Goal: Task Accomplishment & Management: Manage account settings

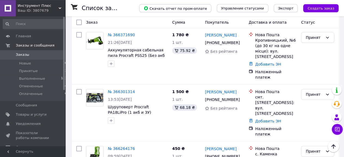
scroll to position [73, 0]
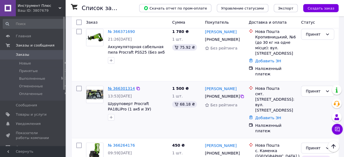
click at [123, 86] on link "№ 366301314" at bounding box center [121, 88] width 27 height 4
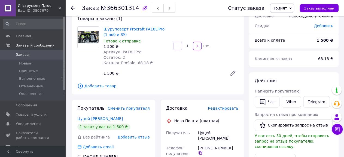
scroll to position [36, 0]
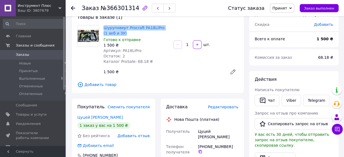
drag, startPoint x: 103, startPoint y: 27, endPoint x: 122, endPoint y: 34, distance: 19.9
click at [122, 34] on div "Шуруповерт Procraft PA18LiPro (1 акб и ЗУ) Готово к отправке 1 500 ₴ Артикул: P…" at bounding box center [136, 44] width 70 height 41
copy link "Шуруповерт Procraft PA18LiPro (1 акб и ЗУ)"
drag, startPoint x: 204, startPoint y: 141, endPoint x: 229, endPoint y: 140, distance: 24.5
click at [229, 144] on div "[PHONE_NUMBER]" at bounding box center [218, 149] width 40 height 10
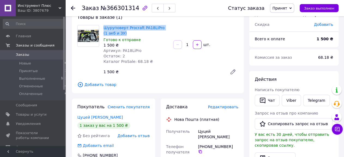
copy div "0 96 681 35 42"
drag, startPoint x: 198, startPoint y: 132, endPoint x: 206, endPoint y: 131, distance: 7.7
click at [206, 131] on div "Цуцей [PERSON_NAME]" at bounding box center [218, 134] width 42 height 15
click at [208, 131] on div "Цуцей [PERSON_NAME]" at bounding box center [218, 134] width 42 height 15
click at [206, 132] on div "Цуцей [PERSON_NAME]" at bounding box center [218, 134] width 42 height 15
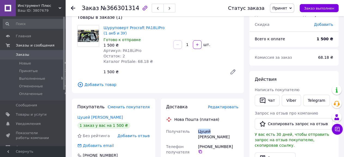
drag, startPoint x: 198, startPoint y: 133, endPoint x: 208, endPoint y: 131, distance: 10.8
click at [208, 131] on div "Цуцей [PERSON_NAME]" at bounding box center [218, 134] width 42 height 15
copy div "Цуцей"
drag, startPoint x: 211, startPoint y: 130, endPoint x: 221, endPoint y: 130, distance: 9.5
click at [221, 130] on div "Цуцей [PERSON_NAME]" at bounding box center [218, 134] width 42 height 15
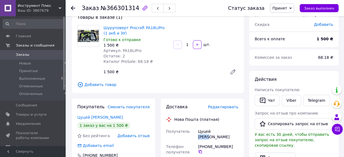
copy div "Роман"
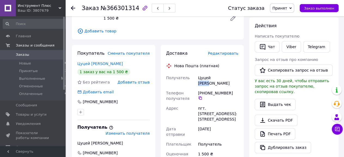
scroll to position [89, 0]
drag, startPoint x: 206, startPoint y: 104, endPoint x: 221, endPoint y: 104, distance: 14.7
click at [221, 104] on div "пгт. [STREET_ADDRESS]: [STREET_ADDRESS]" at bounding box center [218, 114] width 42 height 21
copy div "Славское"
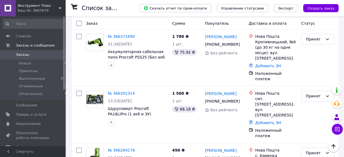
scroll to position [60, 0]
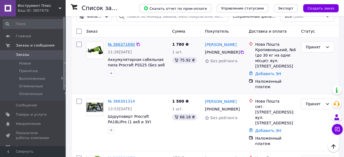
click at [116, 42] on link "№ 366371690" at bounding box center [121, 44] width 27 height 4
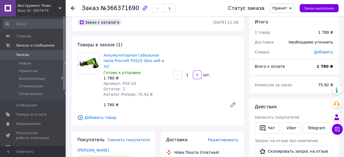
scroll to position [9, 0]
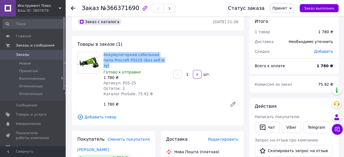
drag, startPoint x: 102, startPoint y: 52, endPoint x: 151, endPoint y: 63, distance: 51.0
click at [152, 63] on div "Аккумуляторная сабельная пила Procraft PSS25 (Без акб и зу) Готово к отправке 1…" at bounding box center [136, 74] width 70 height 47
copy link "Аккумуляторная сабельная пила Procraft PSS25 (Без акб и зу)"
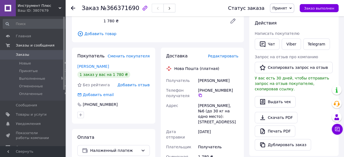
scroll to position [95, 0]
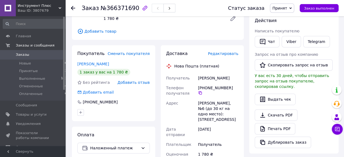
drag, startPoint x: 204, startPoint y: 83, endPoint x: 229, endPoint y: 81, distance: 24.5
click at [229, 85] on div "[PHONE_NUMBER]" at bounding box center [218, 90] width 40 height 10
copy div "0 66 230 04 14"
drag, startPoint x: 200, startPoint y: 74, endPoint x: 211, endPoint y: 75, distance: 11.2
click at [211, 75] on div "[PERSON_NAME]" at bounding box center [218, 78] width 42 height 10
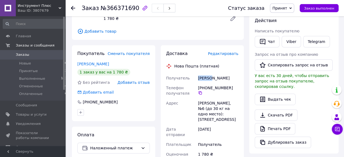
drag, startPoint x: 199, startPoint y: 72, endPoint x: 212, endPoint y: 74, distance: 13.8
click at [212, 74] on div "[PERSON_NAME]" at bounding box center [218, 78] width 42 height 10
copy div "[PERSON_NAME]"
drag, startPoint x: 214, startPoint y: 73, endPoint x: 231, endPoint y: 72, distance: 16.9
click at [231, 73] on div "[PERSON_NAME]" at bounding box center [218, 78] width 42 height 10
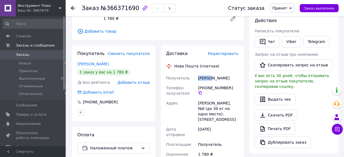
copy div "[PERSON_NAME]"
drag, startPoint x: 199, startPoint y: 101, endPoint x: 215, endPoint y: 98, distance: 16.6
click at [215, 98] on div "[PERSON_NAME], №6 (до 30 кг на одно место): [STREET_ADDRESS]" at bounding box center [218, 111] width 42 height 26
drag, startPoint x: 225, startPoint y: 97, endPoint x: 199, endPoint y: 98, distance: 26.2
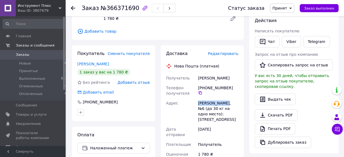
click at [199, 98] on div "[PERSON_NAME], №6 (до 30 кг на одно место): [STREET_ADDRESS]" at bounding box center [218, 111] width 42 height 26
drag, startPoint x: 199, startPoint y: 98, endPoint x: 224, endPoint y: 99, distance: 25.1
click at [224, 99] on div "[PERSON_NAME], №6 (до 30 кг на одно место): [STREET_ADDRESS]" at bounding box center [218, 111] width 42 height 26
copy div "[PERSON_NAME]"
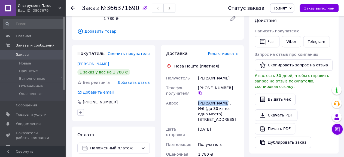
click at [28, 56] on span "Заказы" at bounding box center [33, 54] width 35 height 5
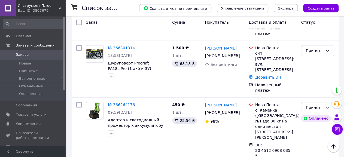
scroll to position [108, 0]
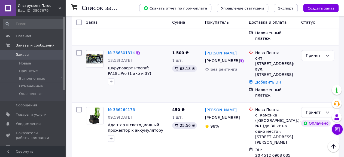
click at [261, 80] on link "Добавить ЭН" at bounding box center [268, 82] width 26 height 4
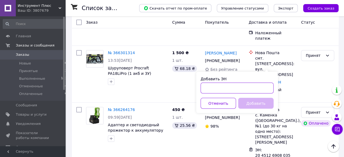
click at [233, 87] on input "Добавить ЭН" at bounding box center [236, 88] width 73 height 11
paste input "20451269293364"
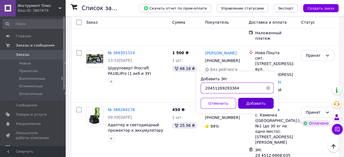
type input "20451269293364"
click at [248, 101] on button "Добавить" at bounding box center [255, 103] width 35 height 11
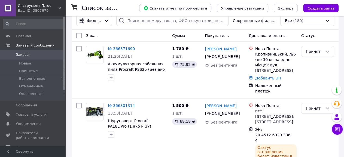
scroll to position [59, 0]
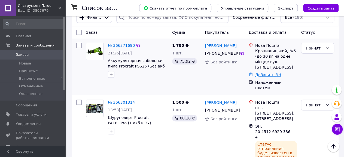
click at [272, 76] on link "Добавить ЭН" at bounding box center [268, 75] width 26 height 4
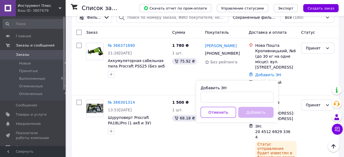
click at [220, 102] on div "Добавить ЭН Отменить Добавить" at bounding box center [237, 101] width 82 height 41
click at [218, 99] on input "Добавить ЭН" at bounding box center [236, 97] width 73 height 11
paste input "20451269294121"
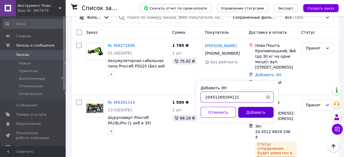
type input "20451269294121"
click at [246, 110] on button "Добавить" at bounding box center [255, 112] width 35 height 11
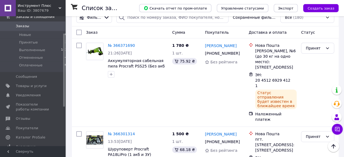
scroll to position [32, 0]
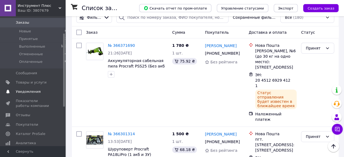
drag, startPoint x: 65, startPoint y: 75, endPoint x: 65, endPoint y: 92, distance: 17.4
click at [35, 81] on span "Товары и услуги" at bounding box center [31, 82] width 31 height 5
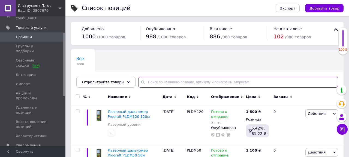
click at [164, 83] on input "text" at bounding box center [238, 82] width 200 height 11
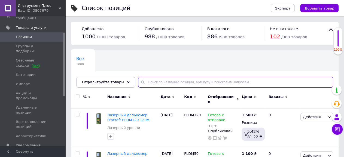
click at [164, 83] on input "text" at bounding box center [235, 82] width 195 height 11
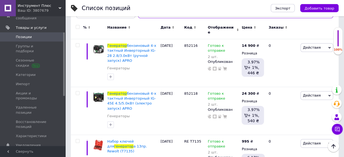
scroll to position [74, 0]
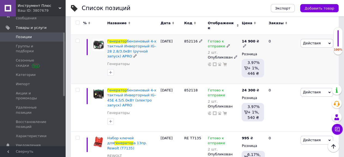
type input "генератор"
drag, startPoint x: 184, startPoint y: 37, endPoint x: 194, endPoint y: 37, distance: 10.6
click at [195, 39] on span "852116" at bounding box center [191, 41] width 14 height 4
click at [257, 39] on div "14 900 ₴" at bounding box center [253, 44] width 22 height 10
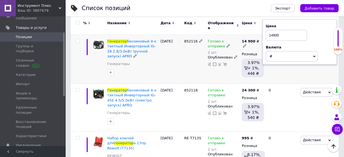
click at [273, 31] on input "14900" at bounding box center [286, 35] width 41 height 11
type input "14800"
click at [183, 65] on div "852116" at bounding box center [195, 59] width 24 height 49
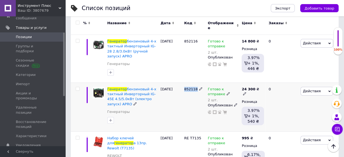
drag, startPoint x: 185, startPoint y: 85, endPoint x: 195, endPoint y: 84, distance: 10.1
click at [195, 84] on div "852118" at bounding box center [195, 107] width 24 height 49
click at [227, 92] on icon at bounding box center [228, 93] width 3 height 3
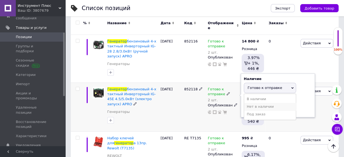
click at [256, 103] on li "Нет в наличии" at bounding box center [270, 107] width 52 height 8
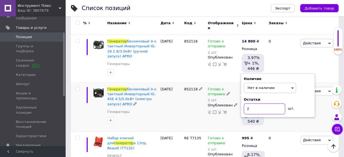
drag, startPoint x: 251, startPoint y: 107, endPoint x: 240, endPoint y: 107, distance: 10.6
click at [244, 107] on input "2" at bounding box center [264, 109] width 41 height 11
click at [191, 107] on div "852118" at bounding box center [195, 107] width 24 height 49
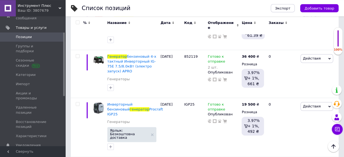
scroll to position [200, 0]
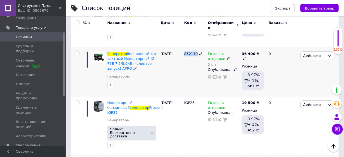
drag, startPoint x: 186, startPoint y: 49, endPoint x: 195, endPoint y: 50, distance: 9.3
click at [195, 50] on div "852119" at bounding box center [195, 71] width 24 height 49
click at [257, 51] on div "36 400 ₴" at bounding box center [253, 56] width 22 height 10
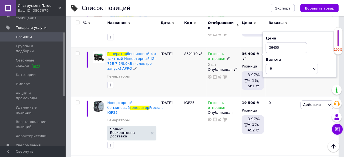
drag, startPoint x: 270, startPoint y: 42, endPoint x: 285, endPoint y: 39, distance: 15.1
click at [286, 42] on input "36400" at bounding box center [286, 47] width 41 height 11
type input "34980"
click at [292, 85] on div "0" at bounding box center [282, 71] width 34 height 49
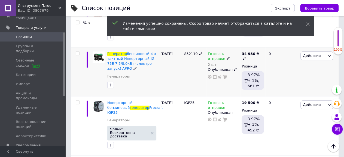
click at [292, 86] on div "0" at bounding box center [282, 71] width 34 height 49
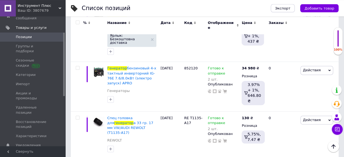
scroll to position [351, 0]
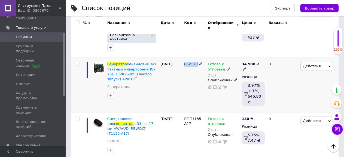
drag, startPoint x: 195, startPoint y: 47, endPoint x: 184, endPoint y: 48, distance: 11.0
click at [184, 58] on div "852120" at bounding box center [195, 85] width 24 height 54
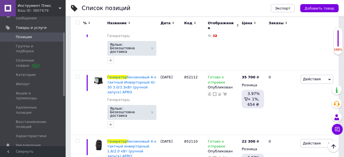
scroll to position [619, 0]
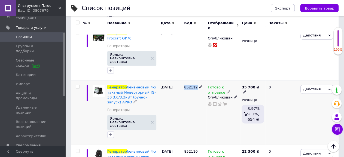
drag, startPoint x: 195, startPoint y: 50, endPoint x: 184, endPoint y: 50, distance: 10.4
click at [184, 85] on span "852112" at bounding box center [191, 87] width 14 height 4
click at [246, 90] on use at bounding box center [244, 91] width 3 height 3
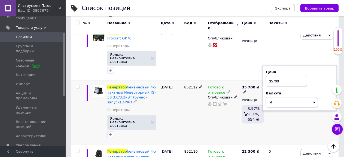
drag, startPoint x: 270, startPoint y: 43, endPoint x: 291, endPoint y: 41, distance: 20.2
click at [291, 76] on input "35700" at bounding box center [286, 81] width 41 height 11
type input "32400"
click at [293, 86] on div "0" at bounding box center [282, 113] width 34 height 64
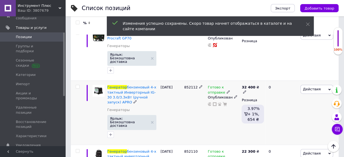
click at [293, 86] on div "0" at bounding box center [282, 113] width 34 height 64
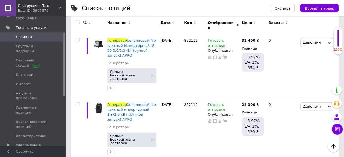
scroll to position [673, 0]
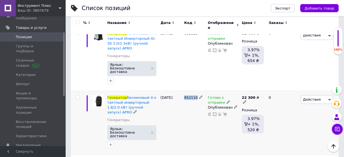
drag, startPoint x: 187, startPoint y: 56, endPoint x: 196, endPoint y: 54, distance: 10.0
click at [196, 95] on div "852110" at bounding box center [194, 97] width 21 height 5
click at [246, 101] on icon at bounding box center [244, 102] width 3 height 3
drag, startPoint x: 272, startPoint y: 48, endPoint x: 297, endPoint y: 45, distance: 25.0
click at [297, 86] on input "22300" at bounding box center [286, 91] width 41 height 11
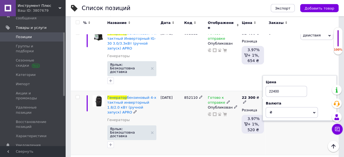
type input "22400"
click at [276, 94] on div "0" at bounding box center [282, 123] width 34 height 64
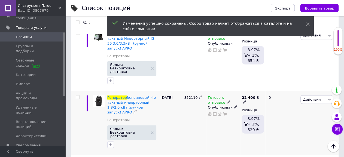
click at [276, 94] on div "0" at bounding box center [282, 123] width 34 height 64
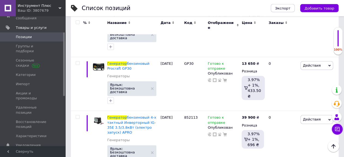
scroll to position [777, 0]
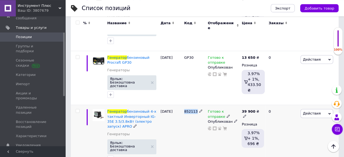
drag, startPoint x: 184, startPoint y: 56, endPoint x: 195, endPoint y: 58, distance: 10.5
click at [195, 110] on span "852113" at bounding box center [191, 112] width 14 height 4
click at [246, 115] on use at bounding box center [244, 116] width 3 height 3
drag, startPoint x: 271, startPoint y: 49, endPoint x: 286, endPoint y: 51, distance: 15.6
click at [286, 100] on input "39900" at bounding box center [286, 105] width 41 height 11
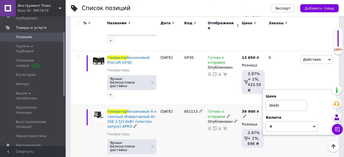
type input "36440"
click at [284, 105] on div "0" at bounding box center [282, 137] width 34 height 64
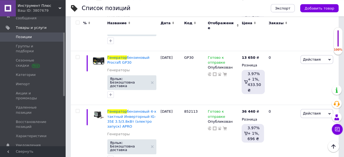
drag, startPoint x: 184, startPoint y: 118, endPoint x: 195, endPoint y: 117, distance: 10.7
drag, startPoint x: 273, startPoint y: 111, endPoint x: 299, endPoint y: 111, distance: 25.3
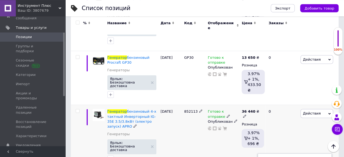
type input "14050"
click at [297, 105] on div "0" at bounding box center [282, 137] width 34 height 64
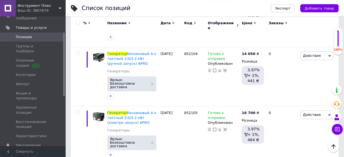
scroll to position [901, 0]
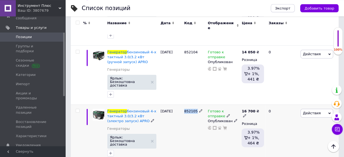
drag, startPoint x: 189, startPoint y: 51, endPoint x: 195, endPoint y: 50, distance: 5.5
click at [195, 109] on span "852105" at bounding box center [191, 111] width 14 height 4
click at [246, 114] on icon at bounding box center [244, 115] width 3 height 3
drag, startPoint x: 274, startPoint y: 40, endPoint x: 282, endPoint y: 44, distance: 9.5
click at [283, 100] on input "16700" at bounding box center [286, 105] width 41 height 11
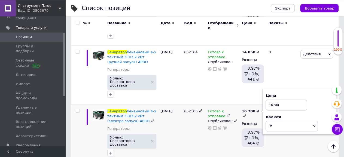
drag, startPoint x: 274, startPoint y: 42, endPoint x: 289, endPoint y: 44, distance: 14.7
click at [289, 100] on input "16700" at bounding box center [286, 105] width 41 height 11
type input "16350"
click at [286, 105] on div "0" at bounding box center [282, 134] width 34 height 59
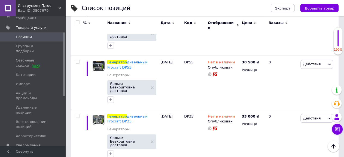
scroll to position [1012, 0]
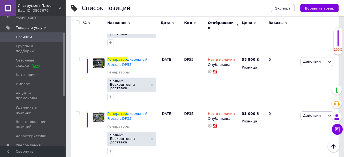
drag, startPoint x: 194, startPoint y: 94, endPoint x: 183, endPoint y: 95, distance: 11.2
drag, startPoint x: 273, startPoint y: 88, endPoint x: 293, endPoint y: 86, distance: 20.2
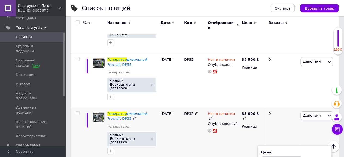
type input "16300"
click at [300, 107] on div "Действия Редактировать Поднять в начало группы Копировать Скидка Подарок Сопутс…" at bounding box center [318, 134] width 39 height 54
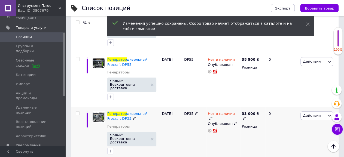
click at [300, 107] on div "Действия Редактировать Поднять в начало группы Копировать Скидка Подарок Сопутс…" at bounding box center [318, 134] width 39 height 54
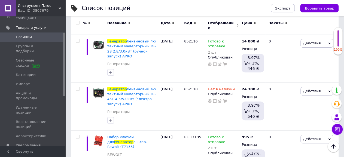
scroll to position [71, 0]
